Goal: Task Accomplishment & Management: Use online tool/utility

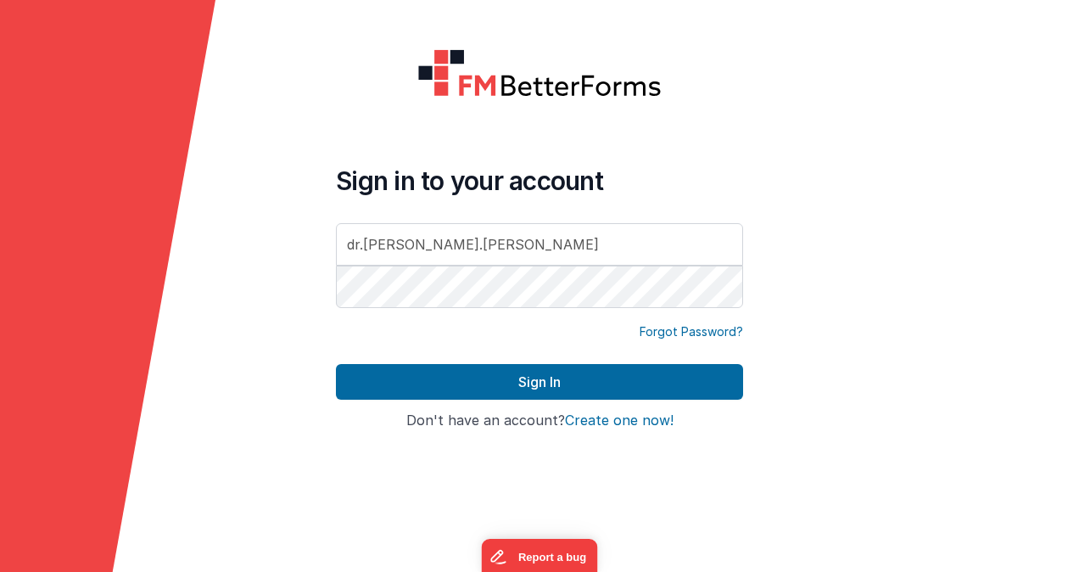
type input "dr.[PERSON_NAME].[PERSON_NAME]"
type input "[EMAIL_ADDRESS][PERSON_NAME][PERSON_NAME][DOMAIN_NAME]"
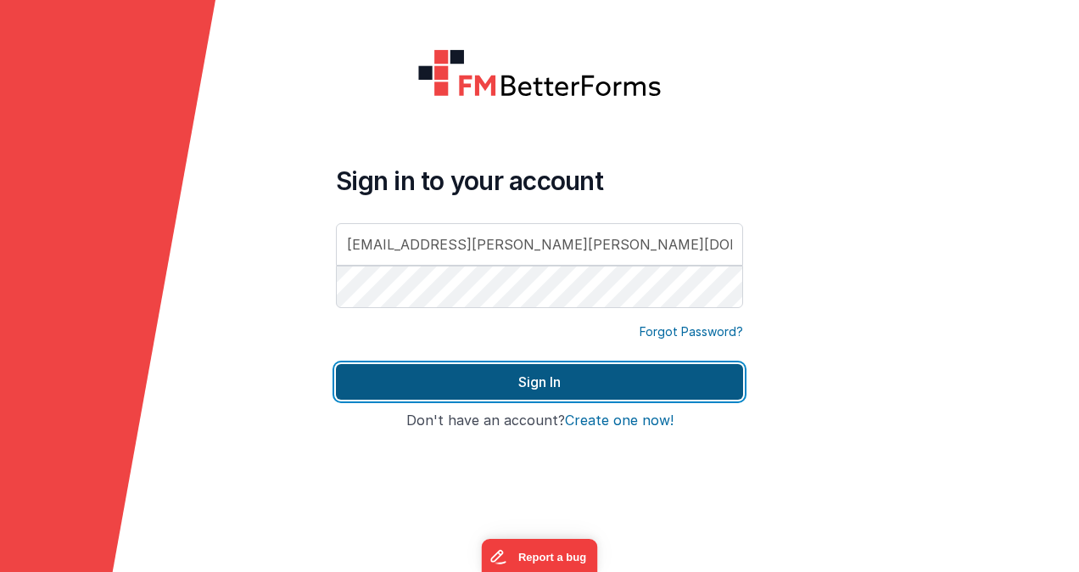
click at [528, 391] on button "Sign In" at bounding box center [539, 382] width 407 height 36
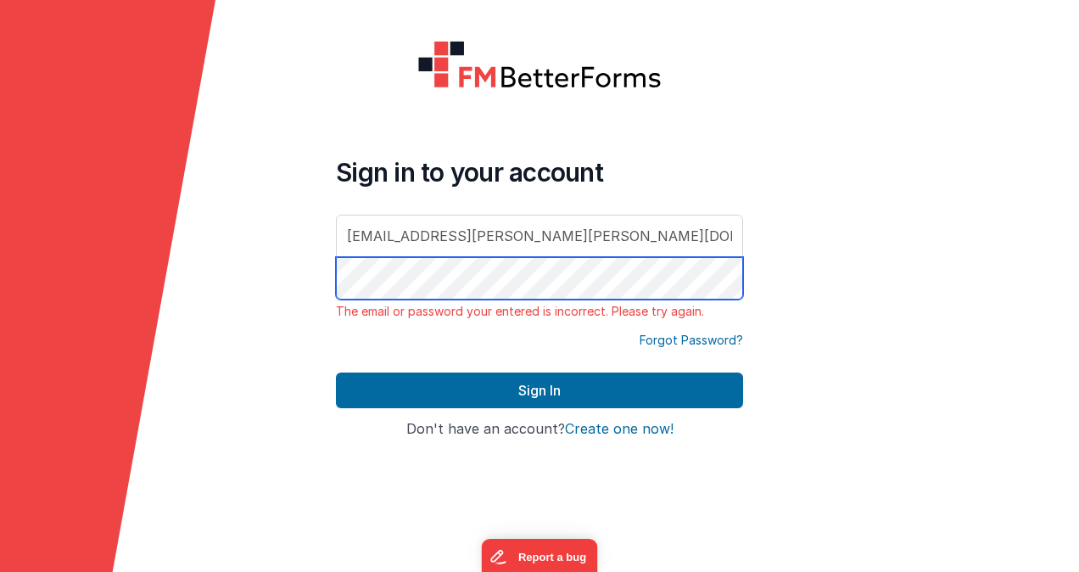
click at [236, 270] on form "Sign in to your account [EMAIL_ADDRESS][PERSON_NAME][PERSON_NAME][DOMAIN_NAME] …" at bounding box center [539, 286] width 1079 height 572
click at [336, 372] on button "Sign In" at bounding box center [539, 390] width 407 height 36
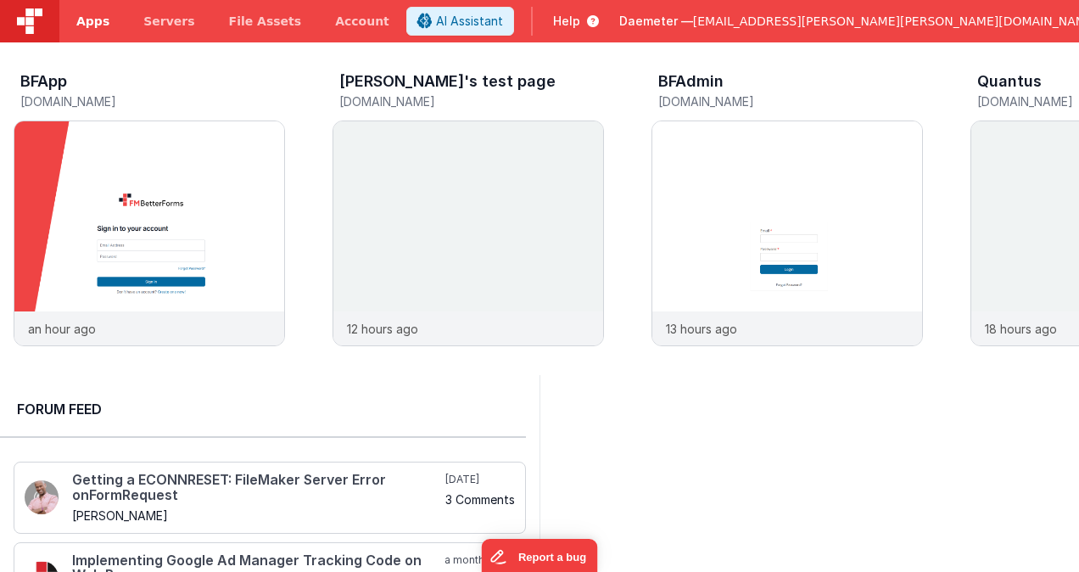
click at [89, 28] on span "Apps" at bounding box center [92, 21] width 33 height 17
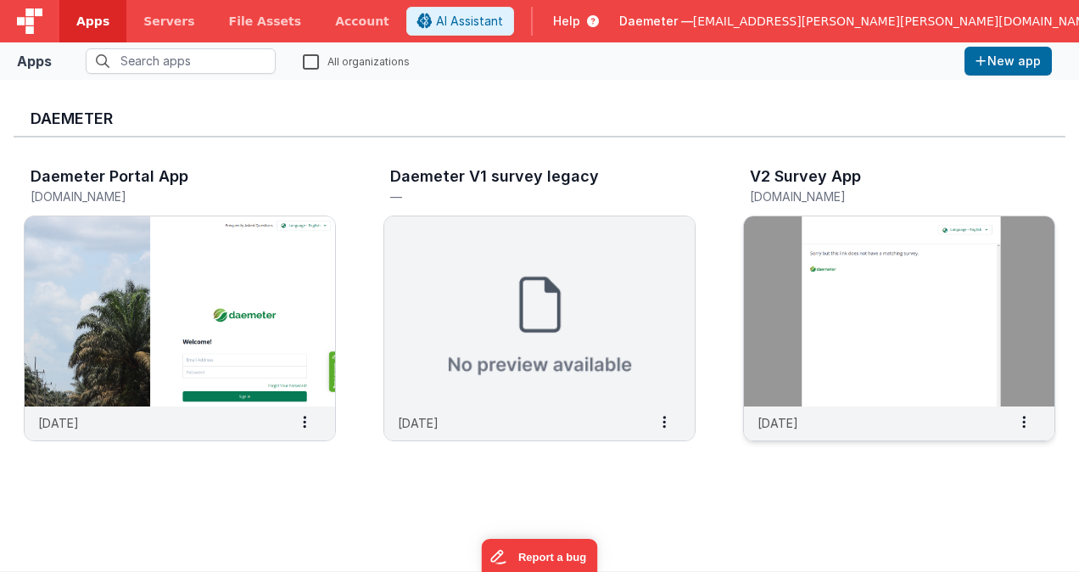
click at [812, 326] on img at bounding box center [899, 311] width 310 height 190
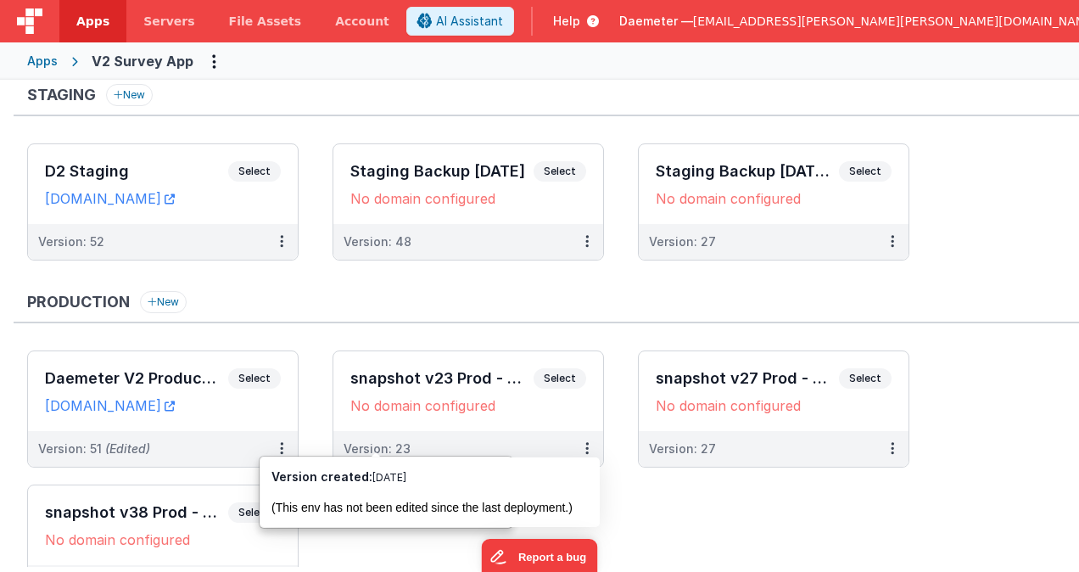
scroll to position [254, 0]
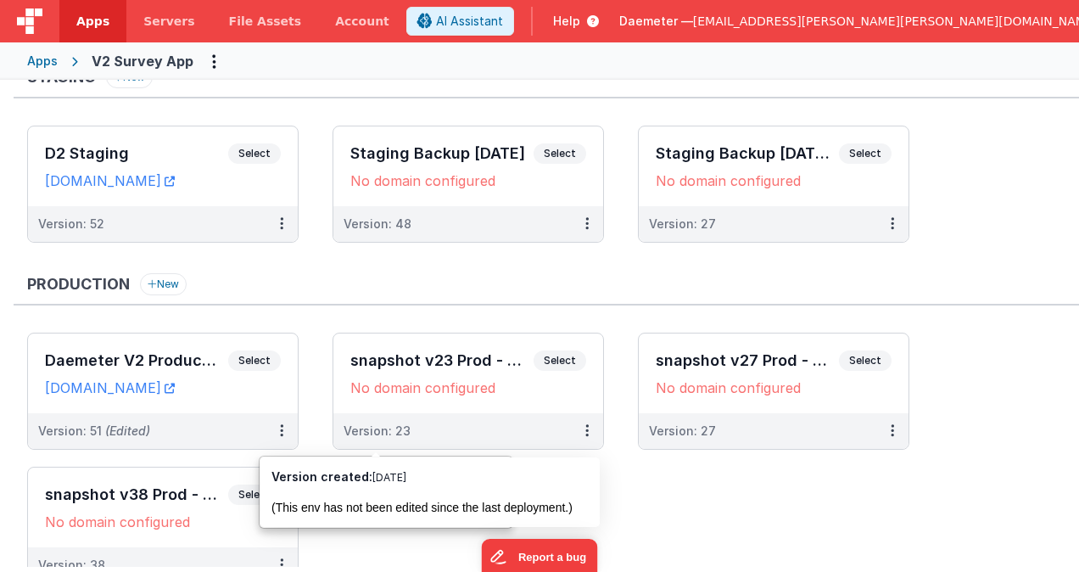
click at [343, 263] on div "Development New Daemeter v2 Dev Select URLs [DOMAIN_NAME] [DOMAIN_NAME] Version…" at bounding box center [546, 221] width 1065 height 758
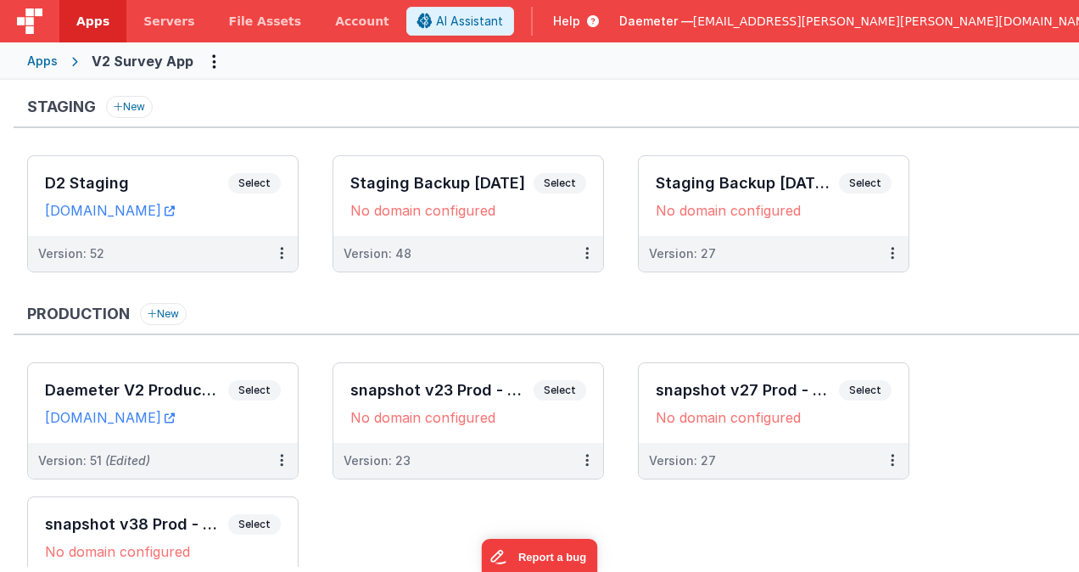
scroll to position [245, 0]
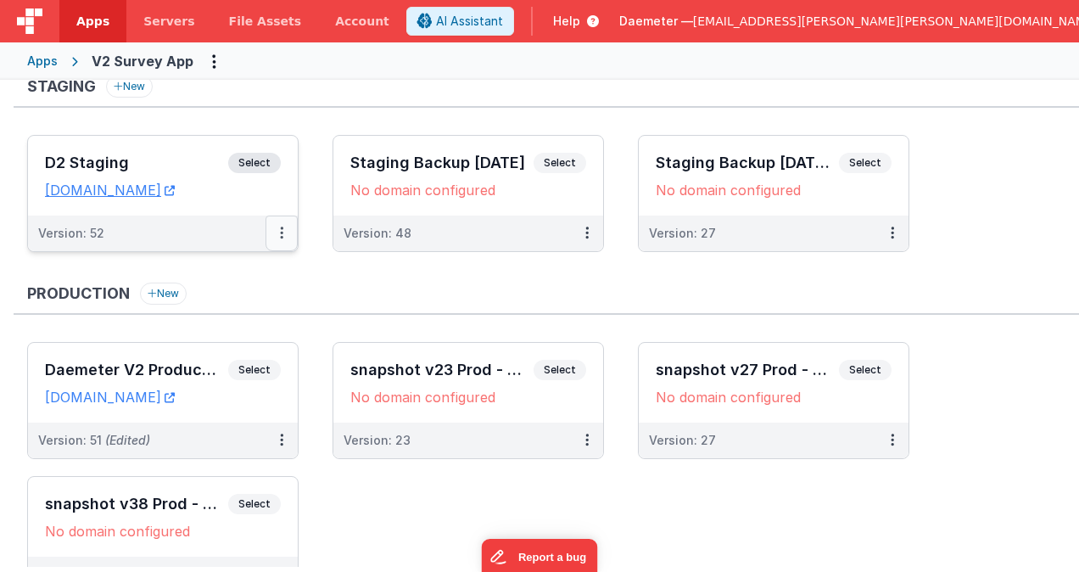
click at [288, 230] on button at bounding box center [281, 233] width 32 height 36
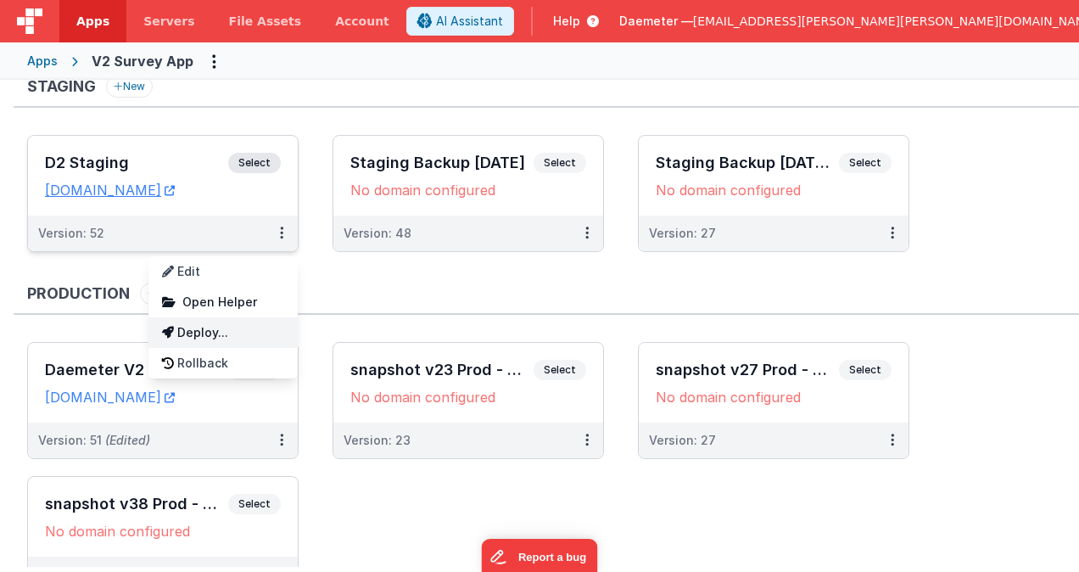
click at [259, 341] on link "Deploy..." at bounding box center [222, 332] width 149 height 31
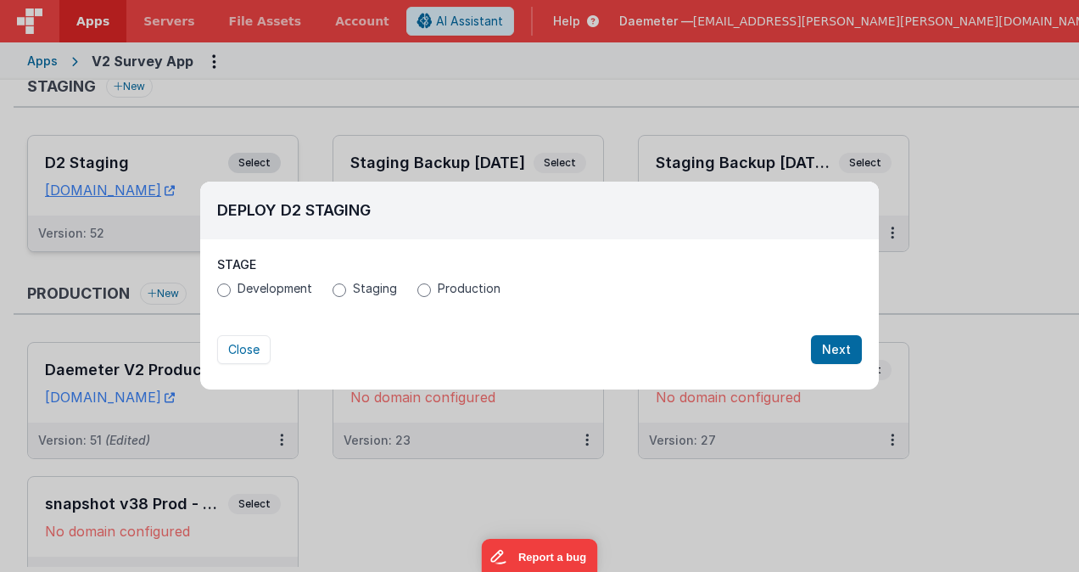
click at [448, 288] on span "Production" at bounding box center [469, 288] width 63 height 17
click at [431, 288] on input "Production" at bounding box center [424, 290] width 14 height 14
radio input "true"
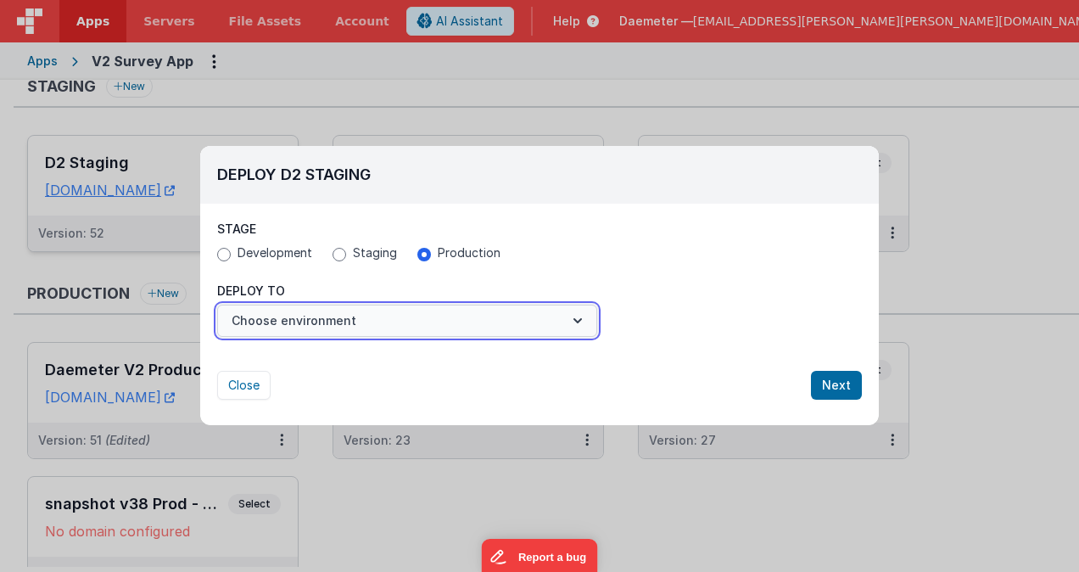
click at [461, 317] on button "Choose environment" at bounding box center [407, 320] width 380 height 32
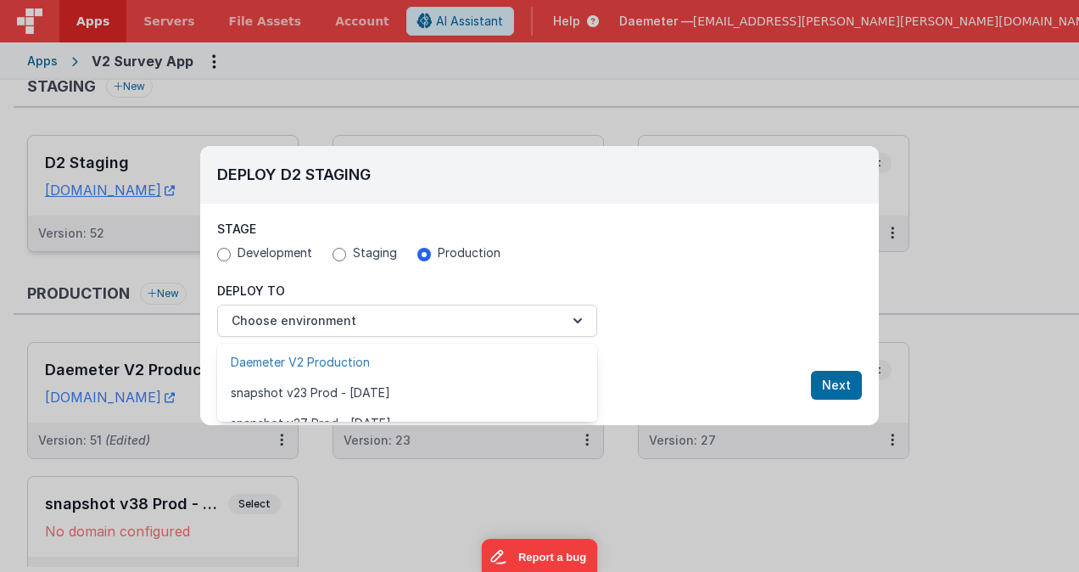
click at [438, 360] on link "Daemeter V2 Production" at bounding box center [407, 362] width 380 height 31
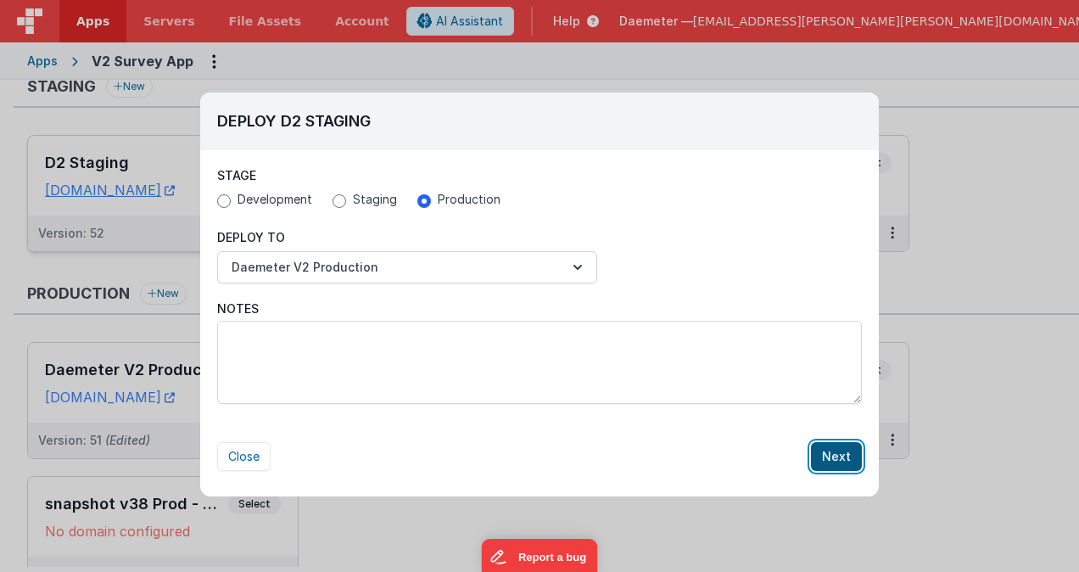
click at [835, 451] on button "Next" at bounding box center [836, 456] width 51 height 29
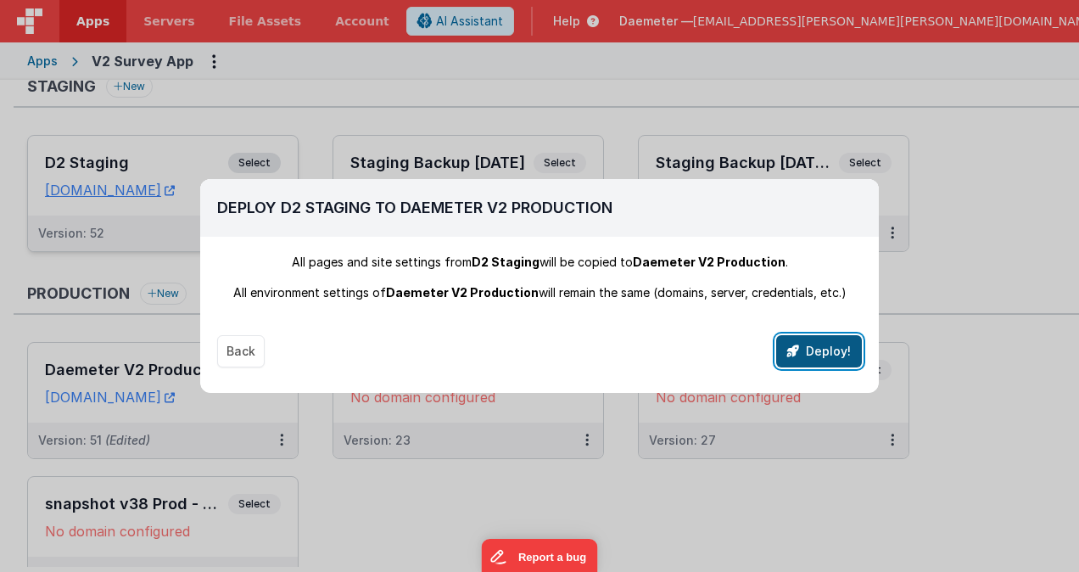
click at [819, 360] on button "Deploy!" at bounding box center [819, 351] width 86 height 32
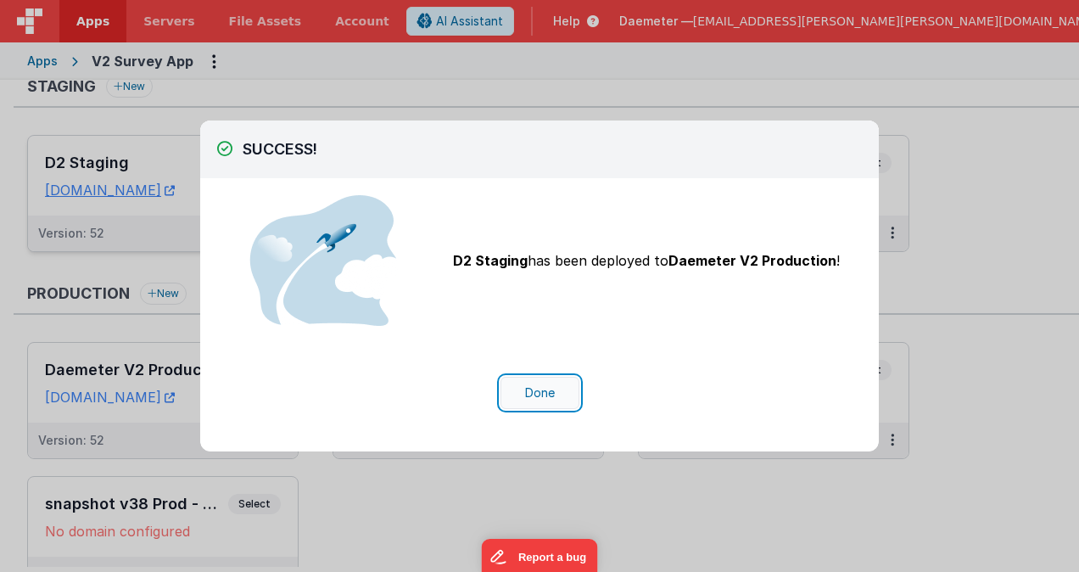
click at [555, 389] on button "Done" at bounding box center [539, 393] width 79 height 32
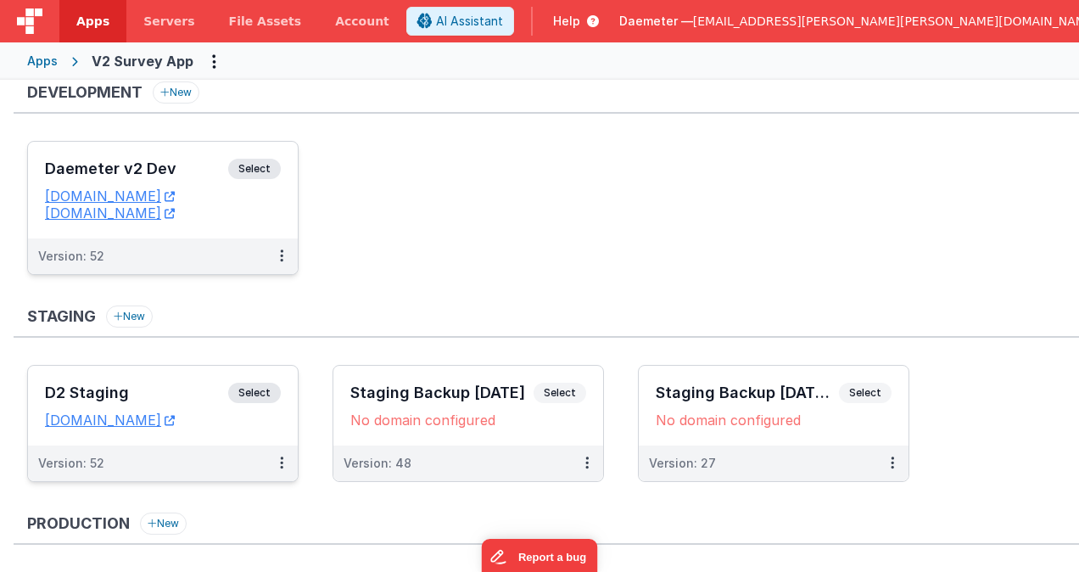
scroll to position [0, 0]
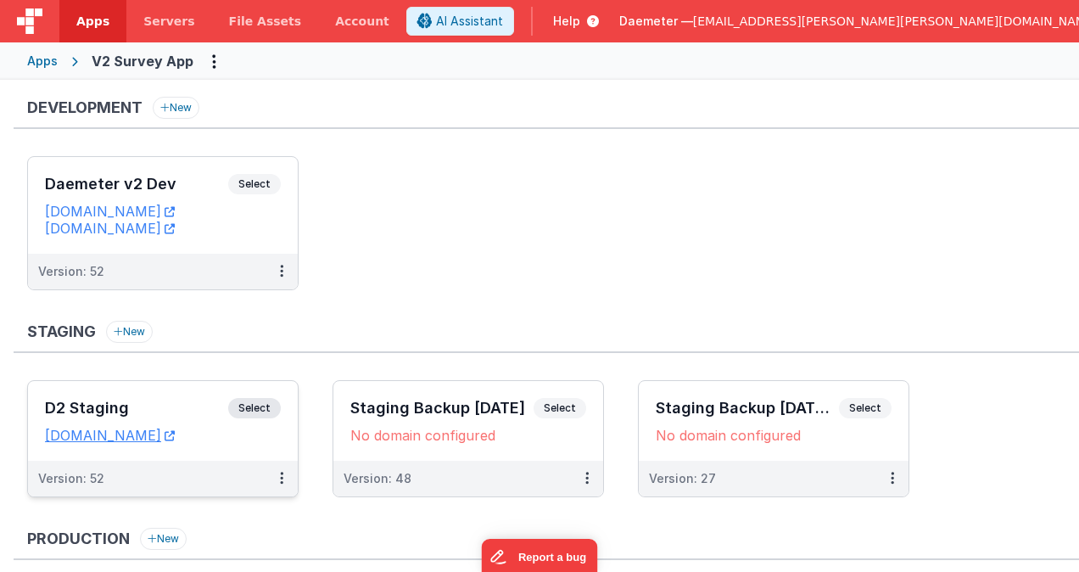
click at [56, 61] on div "Apps" at bounding box center [42, 61] width 31 height 17
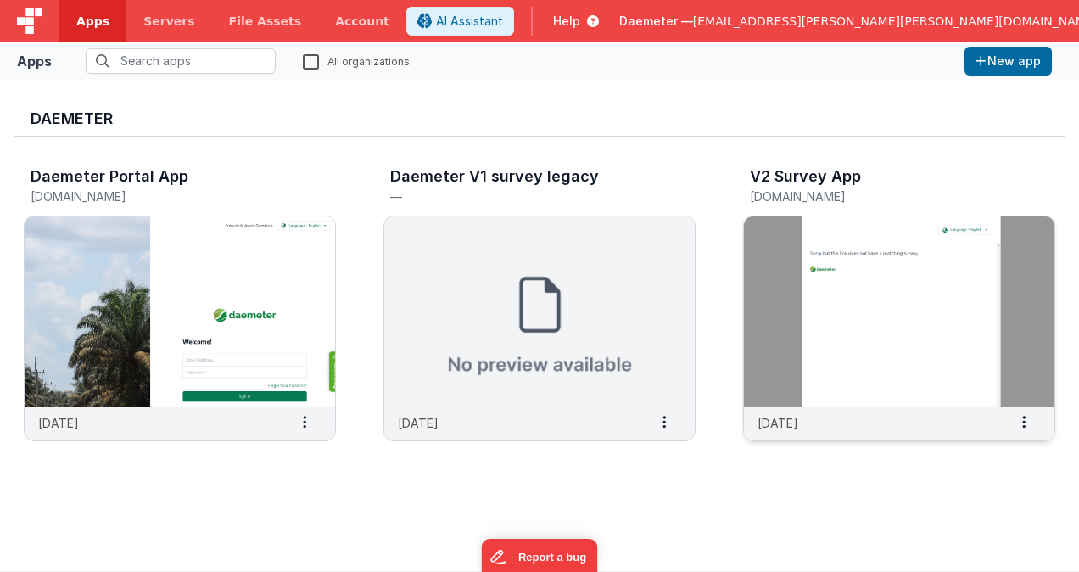
click at [937, 268] on img at bounding box center [899, 311] width 310 height 190
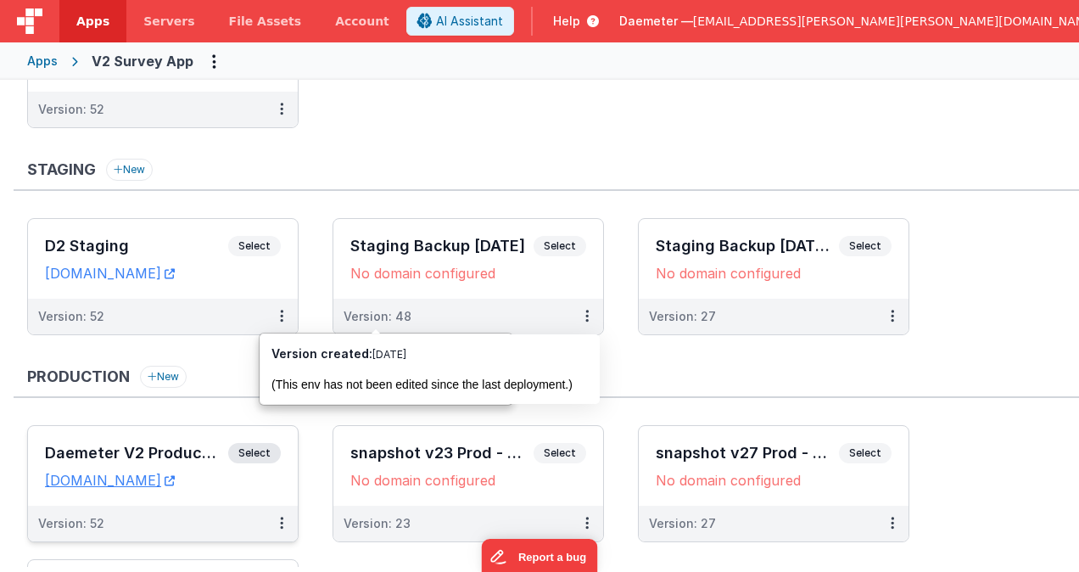
scroll to position [170, 0]
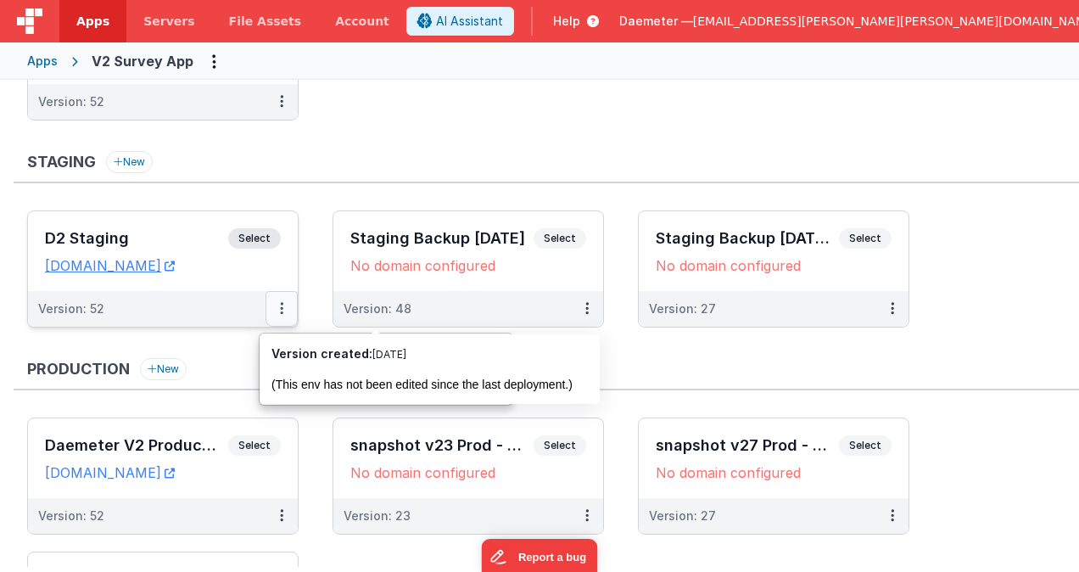
click at [292, 313] on button at bounding box center [281, 309] width 32 height 36
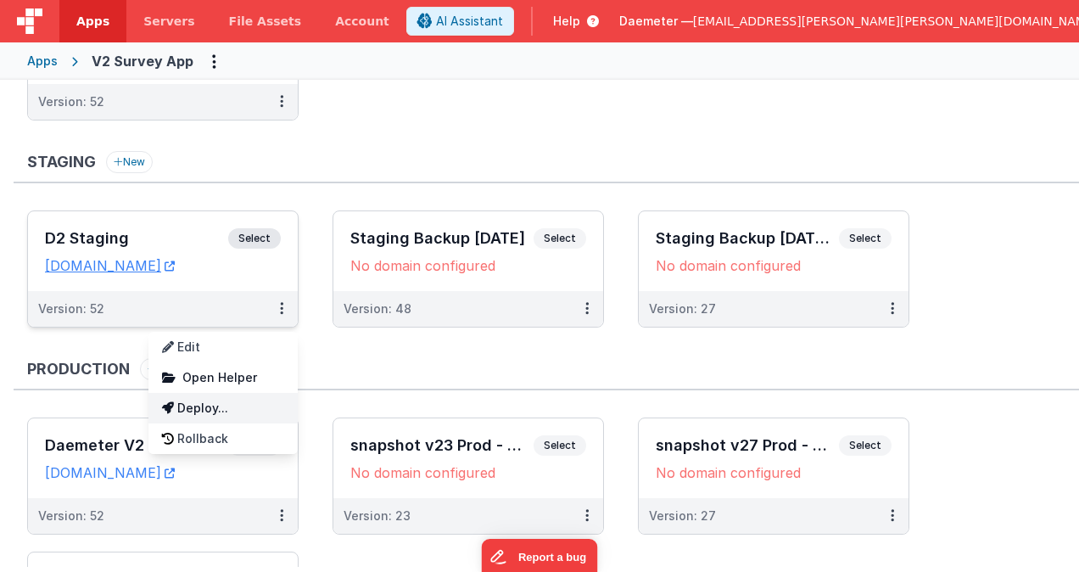
click at [256, 405] on link "Deploy..." at bounding box center [222, 408] width 149 height 31
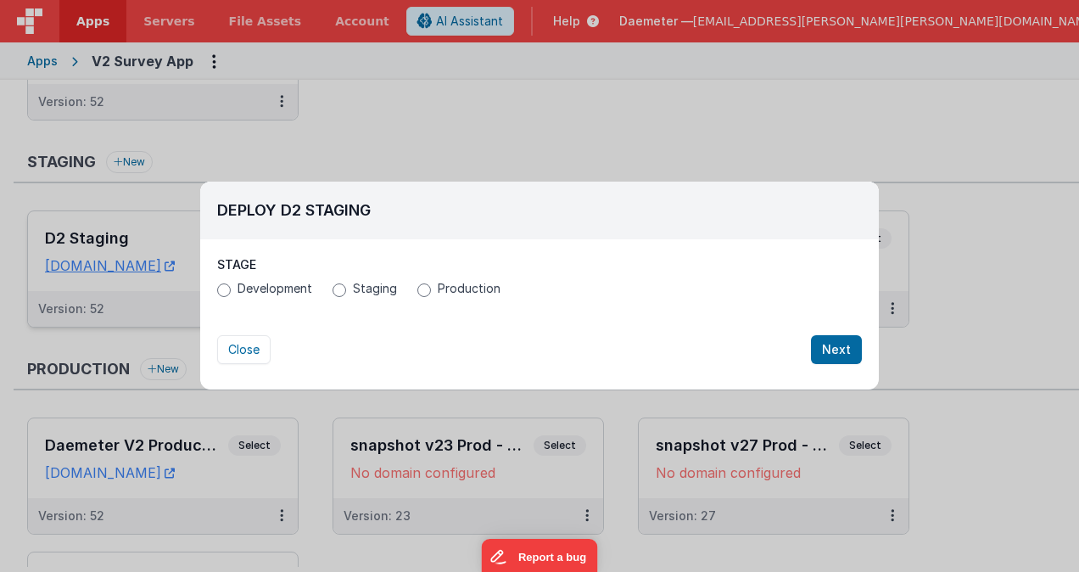
click at [435, 300] on div "Development Staging Production" at bounding box center [539, 290] width 645 height 21
click at [438, 288] on span "Production" at bounding box center [469, 288] width 63 height 17
click at [431, 288] on input "Production" at bounding box center [424, 290] width 14 height 14
radio input "true"
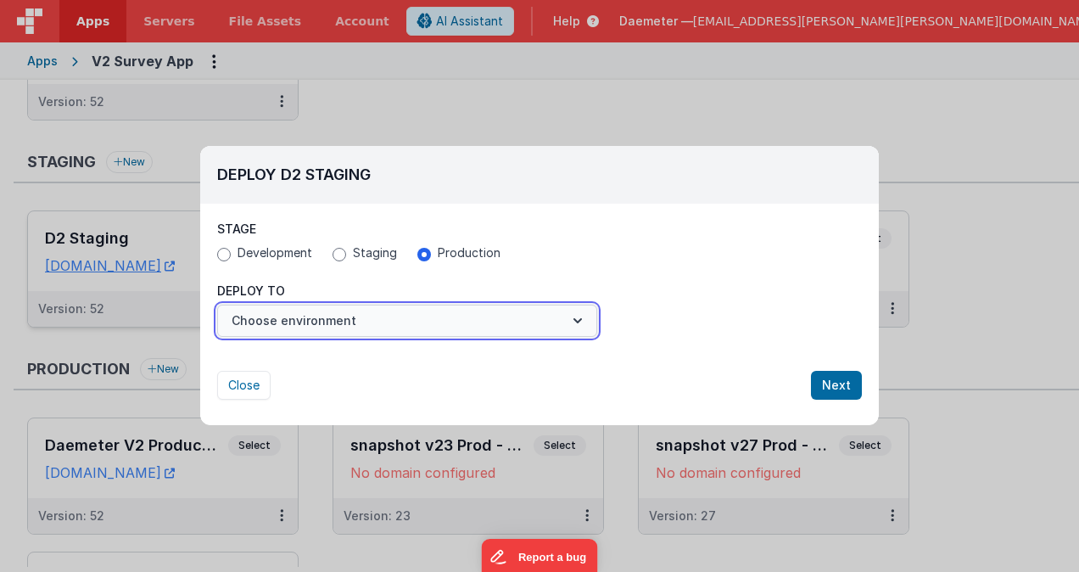
click at [436, 328] on button "Choose environment" at bounding box center [407, 320] width 380 height 32
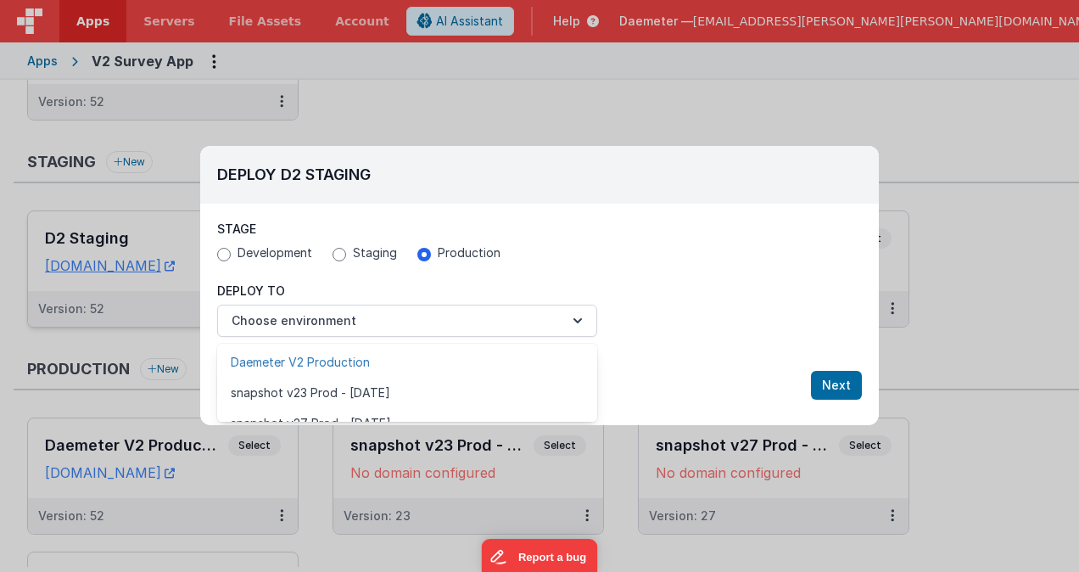
click at [403, 368] on link "Daemeter V2 Production" at bounding box center [407, 362] width 380 height 31
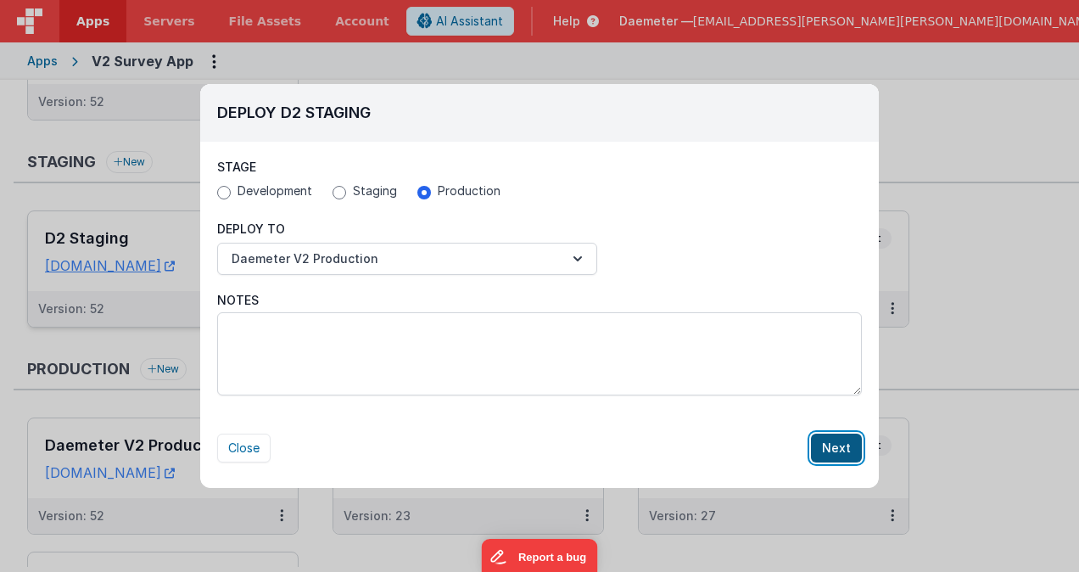
click at [832, 447] on button "Next" at bounding box center [836, 447] width 51 height 29
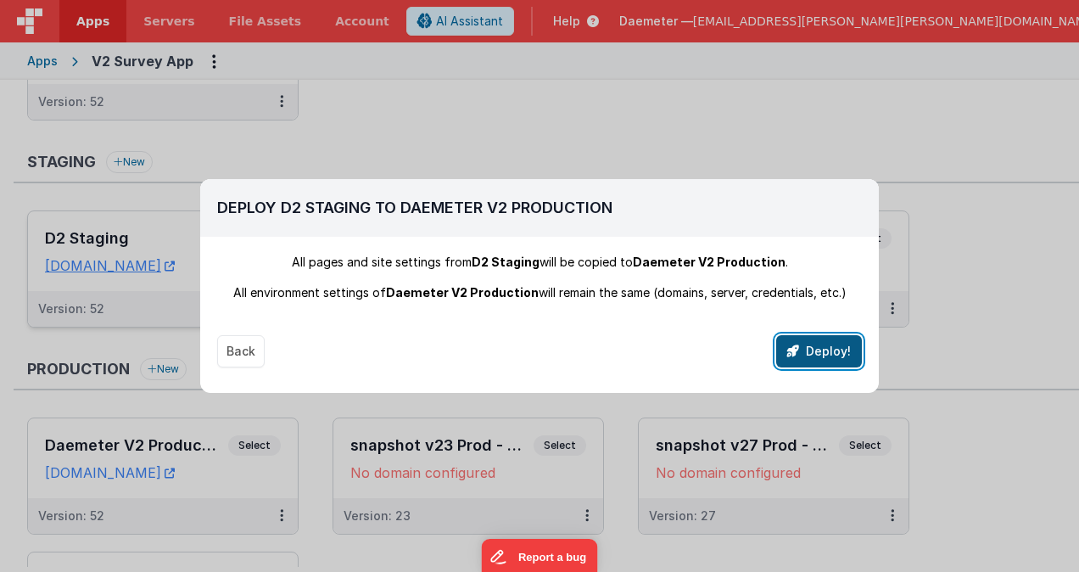
click at [817, 352] on button "Deploy!" at bounding box center [819, 351] width 86 height 32
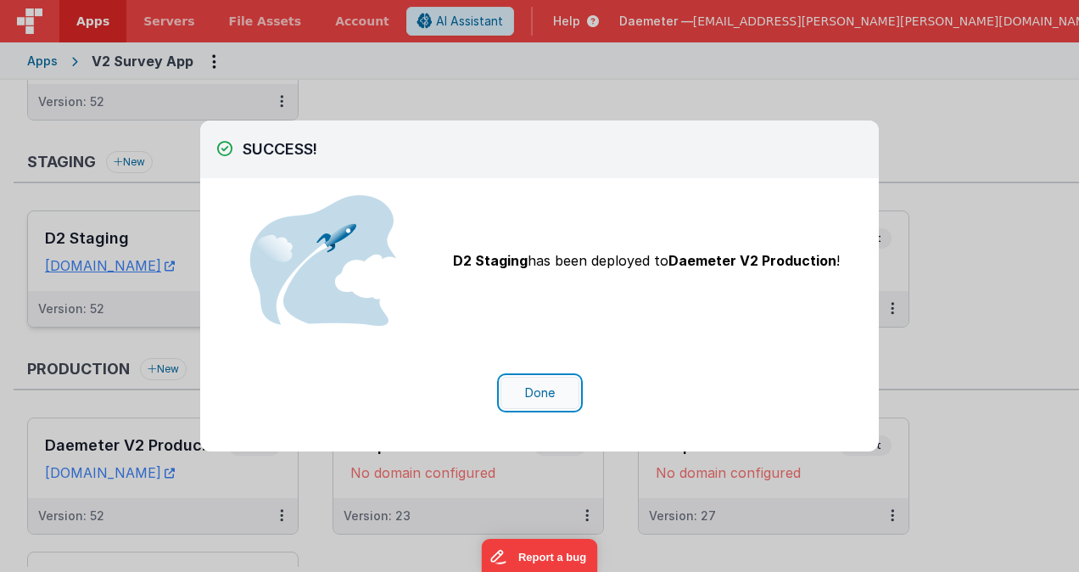
click at [530, 396] on button "Done" at bounding box center [539, 393] width 79 height 32
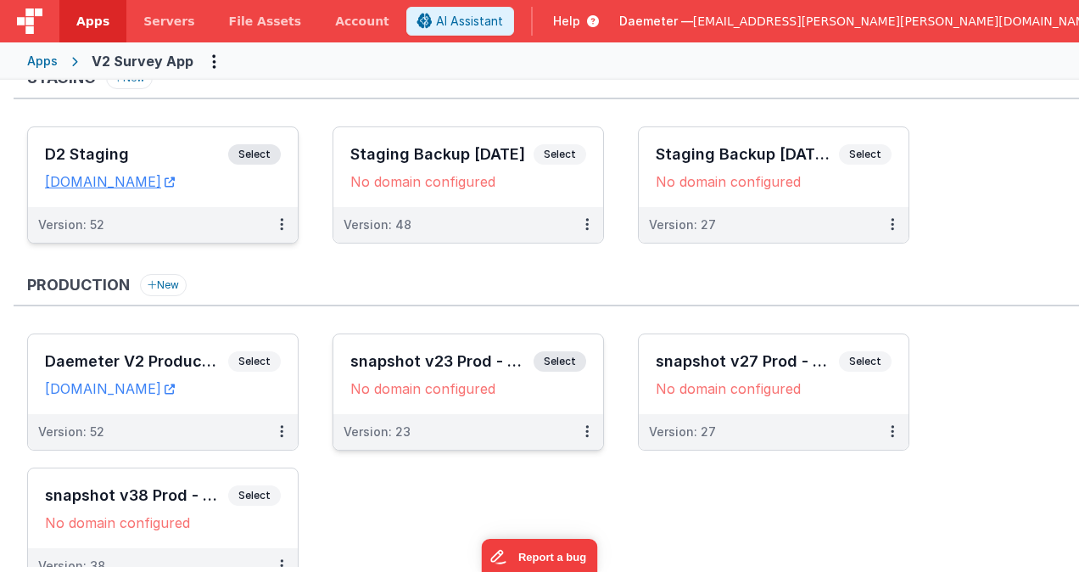
scroll to position [254, 0]
